Goal: Transaction & Acquisition: Purchase product/service

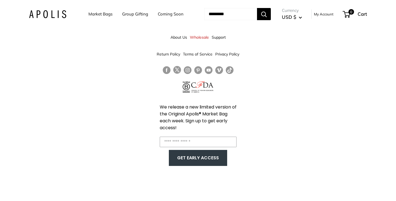
click at [95, 13] on link "Market Bags" at bounding box center [100, 14] width 24 height 8
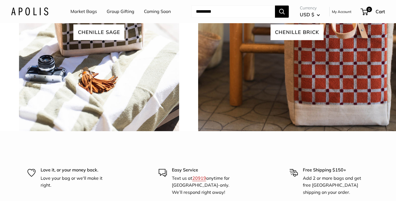
scroll to position [1265, 0]
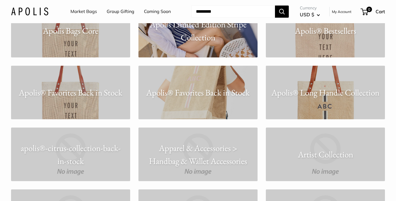
scroll to position [495, 0]
click at [191, 90] on p "Apolis® Favorites Back in Stock" at bounding box center [197, 92] width 119 height 13
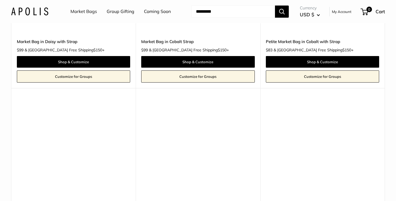
scroll to position [858, 0]
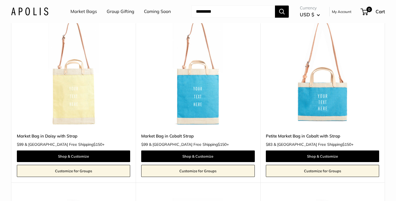
click at [223, 10] on input "Search..." at bounding box center [232, 12] width 83 height 12
type input "******"
click at [282, 11] on button "Search" at bounding box center [282, 12] width 14 height 12
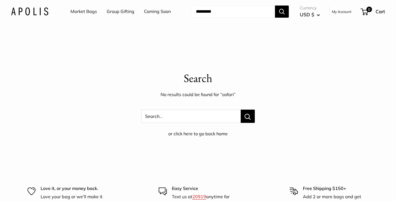
click at [86, 11] on link "Market Bags" at bounding box center [83, 11] width 27 height 8
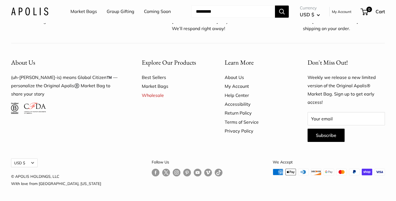
scroll to position [1592, 0]
click at [90, 10] on link "Market Bags" at bounding box center [83, 11] width 27 height 8
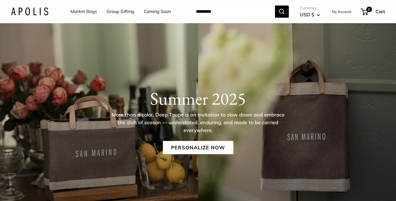
scroll to position [31, 0]
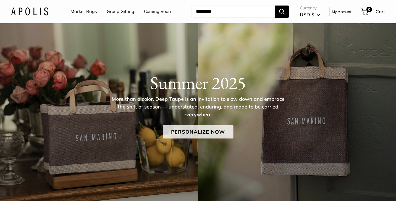
click at [193, 130] on link "Personalize Now" at bounding box center [198, 131] width 70 height 13
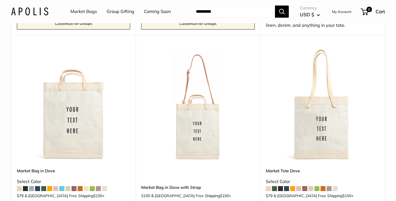
scroll to position [873, 0]
